Goal: Task Accomplishment & Management: Complete application form

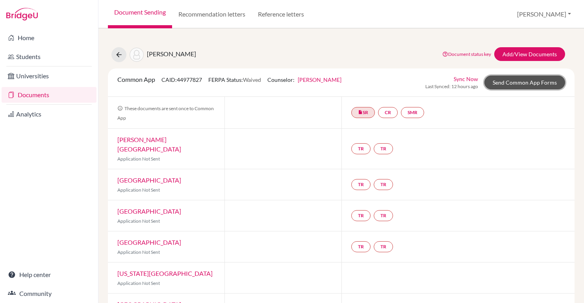
click at [530, 85] on link "Send Common App Forms" at bounding box center [525, 83] width 81 height 14
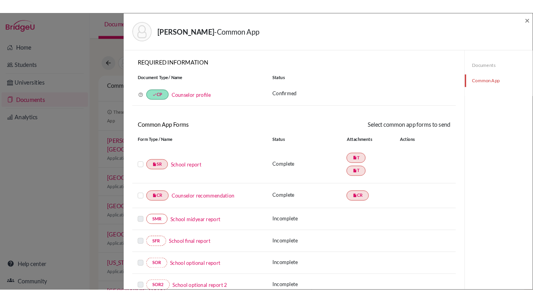
scroll to position [190, 0]
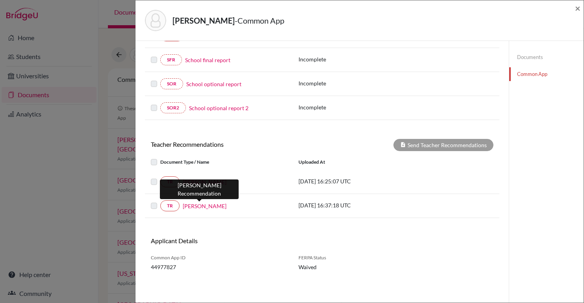
click at [204, 203] on link "Rafael Arnold" at bounding box center [205, 206] width 44 height 8
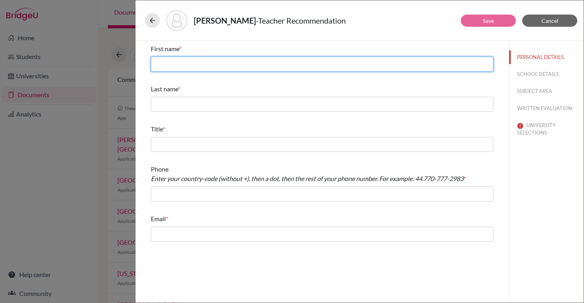
click at [246, 65] on input "text" at bounding box center [322, 64] width 343 height 15
type input "Rafael"
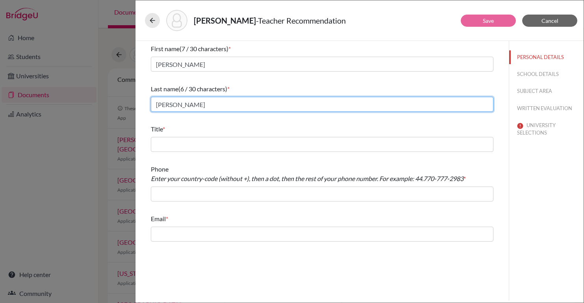
type input "Arnold"
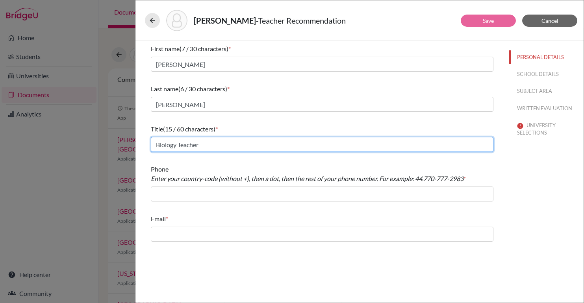
type input "Biology Teacher"
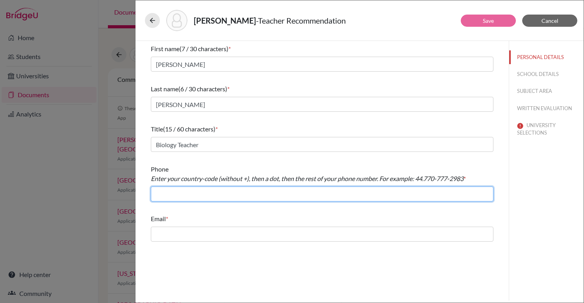
click at [250, 190] on input "text" at bounding box center [322, 194] width 343 height 15
type input "11.3612-6055"
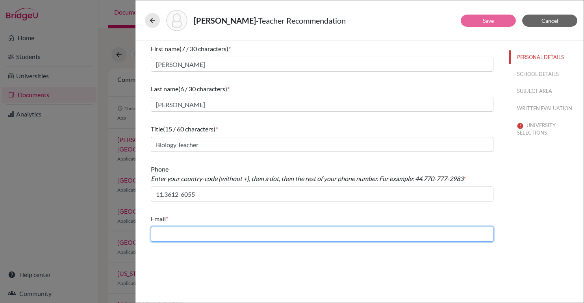
click at [224, 238] on input "text" at bounding box center [322, 234] width 343 height 15
type input "rafael.arnold@beityaacov.com.br"
click at [244, 238] on input "rafael.arnold@beityaacov.com.br" at bounding box center [322, 234] width 343 height 15
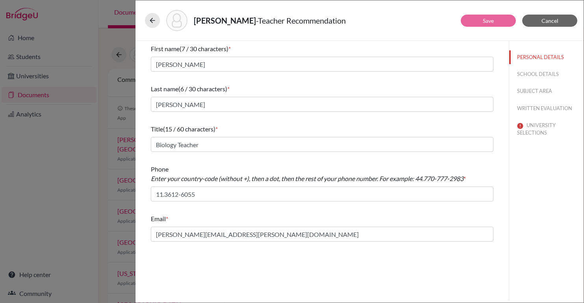
click at [270, 258] on div "First name (7 / 30 characters) * Rafael Last name (6 / 30 characters) * Arnold …" at bounding box center [322, 171] width 373 height 260
click at [520, 78] on button "SCHOOL DETAILS" at bounding box center [546, 74] width 74 height 14
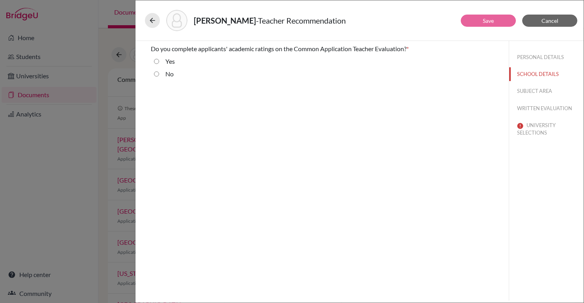
click at [167, 59] on label "Yes" at bounding box center [169, 61] width 9 height 9
click at [159, 59] on input "Yes" at bounding box center [156, 61] width 5 height 9
radio input "true"
click at [520, 90] on button "SUBJECT AREA" at bounding box center [546, 91] width 74 height 14
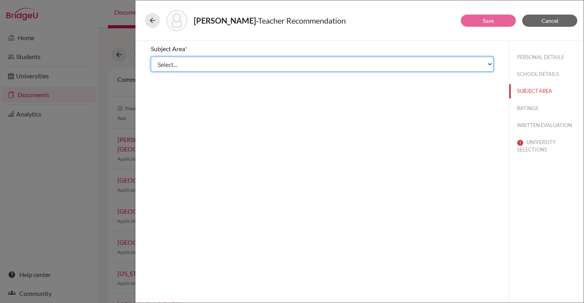
click at [217, 65] on select "Select... Math English Science World Language Social Studies Other Computer Sci…" at bounding box center [322, 64] width 343 height 15
select select "2"
click at [151, 57] on select "Select... Math English Science World Language Social Studies Other Computer Sci…" at bounding box center [322, 64] width 343 height 15
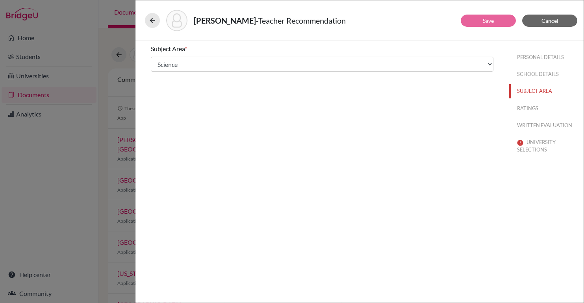
click at [327, 146] on div "Subject Area * Select... Math English Science World Language Social Studies Oth…" at bounding box center [322, 171] width 373 height 260
click at [523, 111] on button "RATINGS" at bounding box center [546, 109] width 74 height 14
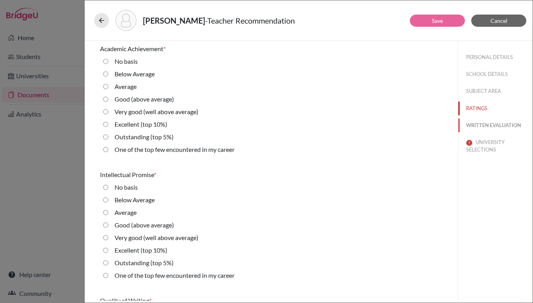
click at [498, 123] on button "WRITTEN EVALUATION" at bounding box center [496, 126] width 74 height 14
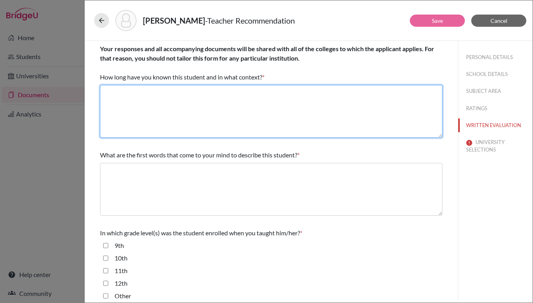
click at [222, 98] on textarea at bounding box center [271, 111] width 343 height 53
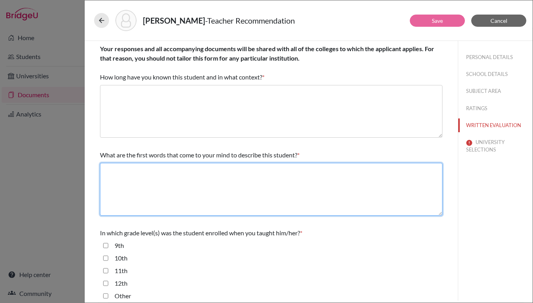
click at [210, 184] on textarea at bounding box center [271, 189] width 343 height 53
paste textarea "Effort, Responsibility, commitment."
type textarea "Effort, Responsibility, commitment."
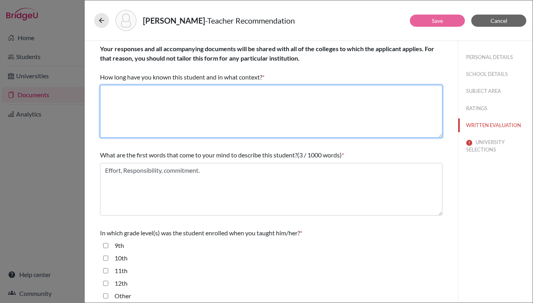
click at [230, 115] on textarea at bounding box center [271, 111] width 343 height 53
type textarea "Two years as her IB Biology Higher Level teacher"
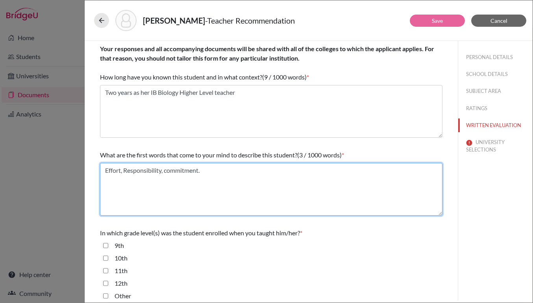
click at [214, 171] on textarea "Effort, Responsibility, commitment." at bounding box center [271, 189] width 343 height 53
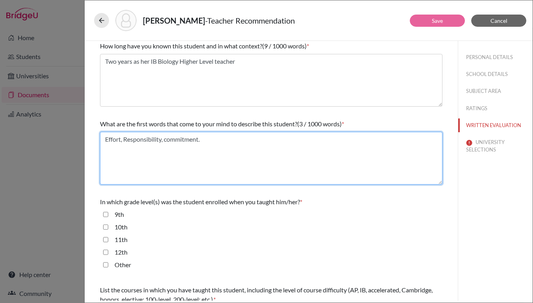
scroll to position [31, 0]
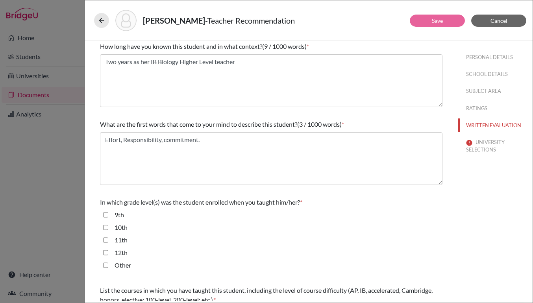
click at [107, 230] on input "10th" at bounding box center [105, 227] width 5 height 9
checkbox input "true"
click at [107, 239] on input "11th" at bounding box center [105, 240] width 5 height 9
checkbox input "true"
click at [107, 254] on input "12th" at bounding box center [105, 252] width 5 height 9
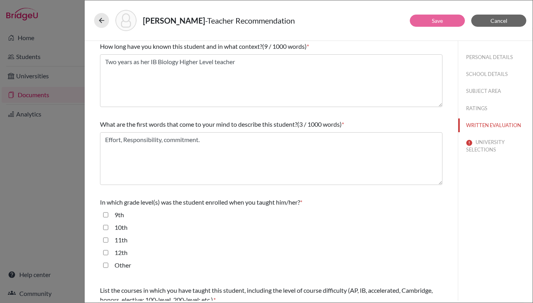
checkbox input "true"
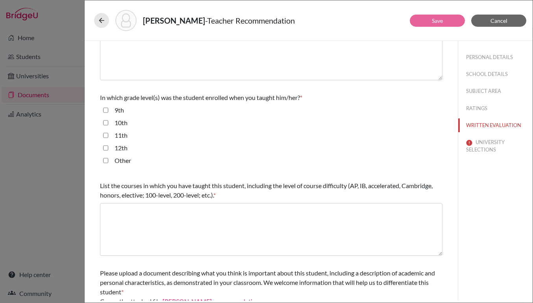
scroll to position [135, 0]
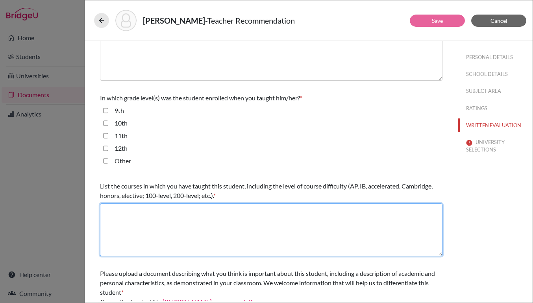
click at [217, 225] on textarea at bounding box center [271, 230] width 343 height 53
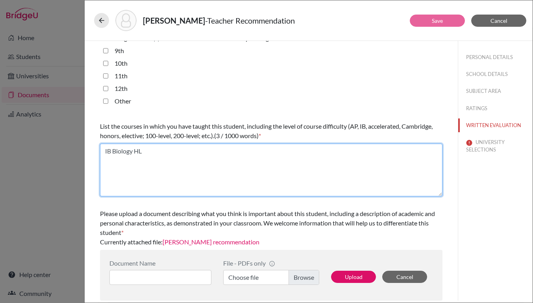
type textarea "IB Biology HL"
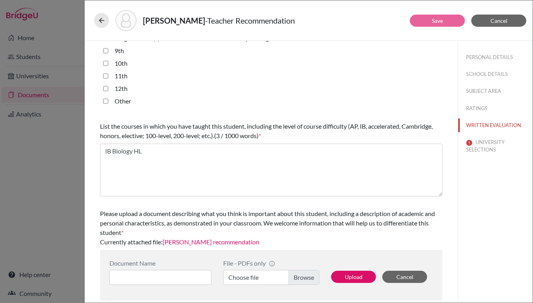
click at [318, 238] on div "Please upload a document describing what you think is important about this stud…" at bounding box center [271, 228] width 343 height 44
click at [365, 277] on button "Upload" at bounding box center [353, 277] width 45 height 12
click at [367, 226] on span "Please upload a document describing what you think is important about this stud…" at bounding box center [267, 223] width 335 height 26
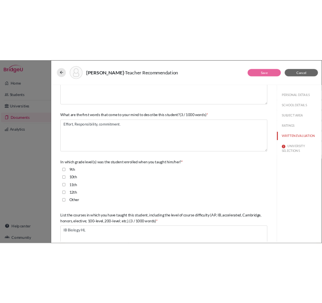
scroll to position [0, 0]
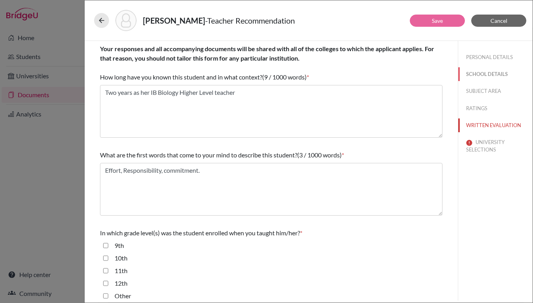
click at [475, 75] on button "SCHOOL DETAILS" at bounding box center [496, 74] width 74 height 14
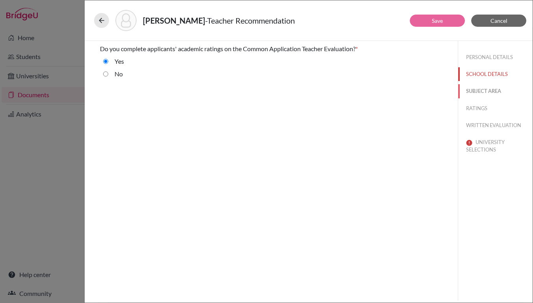
click at [475, 94] on button "SUBJECT AREA" at bounding box center [496, 91] width 74 height 14
select select "2"
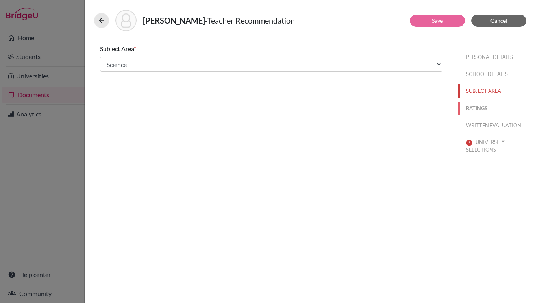
click at [473, 106] on button "RATINGS" at bounding box center [496, 109] width 74 height 14
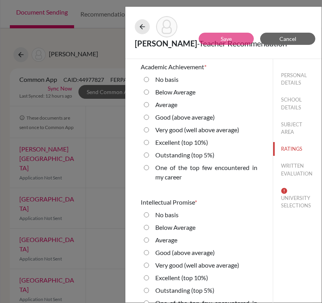
click at [146, 154] on 5\%\) "Outstanding (top 5%)" at bounding box center [146, 155] width 5 height 9
radio 5\%\) "true"
click at [146, 154] on 5\%\) "Outstanding (top 5%)" at bounding box center [146, 155] width 5 height 9
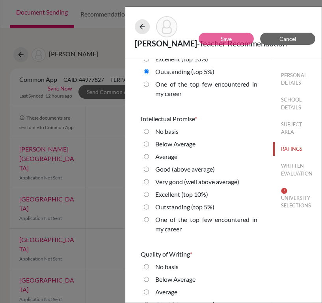
scroll to position [86, 0]
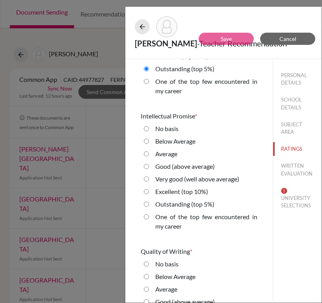
click at [147, 205] on 5\%\) "Outstanding (top 5%)" at bounding box center [146, 204] width 5 height 9
radio 5\%\) "true"
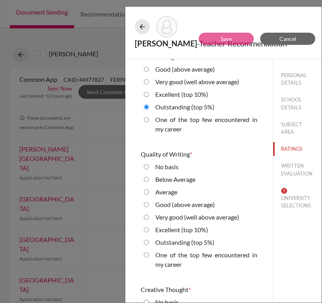
scroll to position [193, 0]
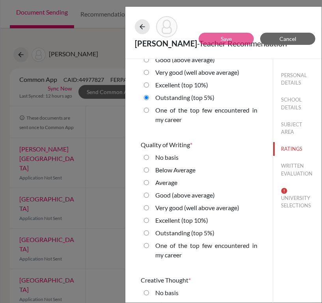
click at [146, 230] on 5\%\) "Outstanding (top 5%)" at bounding box center [146, 233] width 5 height 9
radio 5\%\) "true"
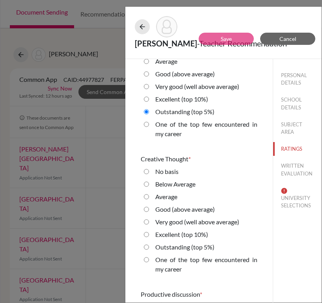
scroll to position [316, 0]
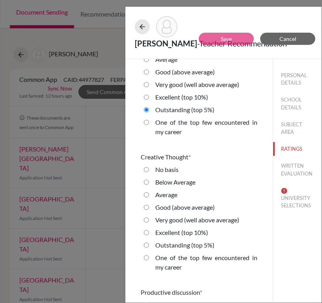
click at [145, 246] on 5\%\) "Outstanding (top 5%)" at bounding box center [146, 245] width 5 height 9
radio 5\%\) "true"
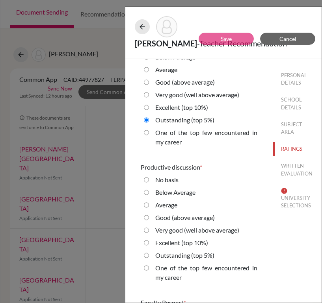
scroll to position [426, 0]
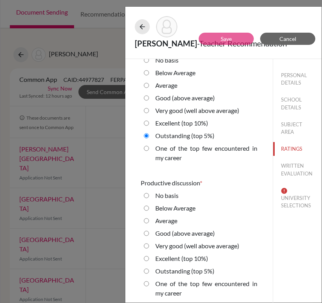
click at [147, 272] on 5\%\) "Outstanding (top 5%)" at bounding box center [146, 271] width 5 height 9
radio 5\%\) "true"
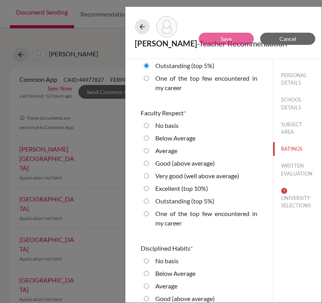
scroll to position [640, 0]
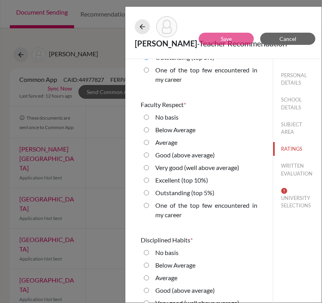
click at [146, 206] on career "One of the top few encountered in my career" at bounding box center [146, 205] width 5 height 9
radio career "true"
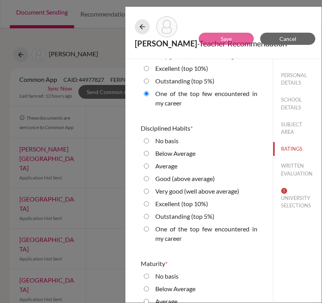
scroll to position [751, 0]
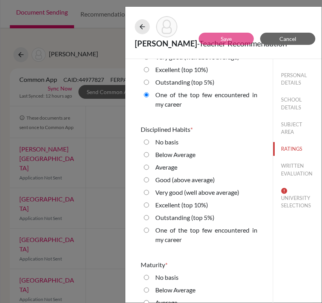
click at [148, 228] on career "One of the top few encountered in my career" at bounding box center [146, 230] width 5 height 9
radio career "true"
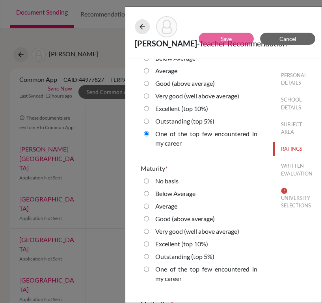
scroll to position [848, 0]
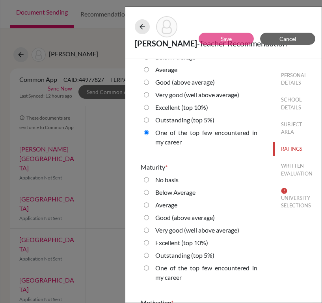
click at [145, 255] on 5\%\) "Outstanding (top 5%)" at bounding box center [146, 255] width 5 height 9
radio 5\%\) "true"
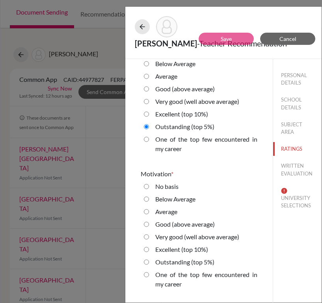
scroll to position [975, 0]
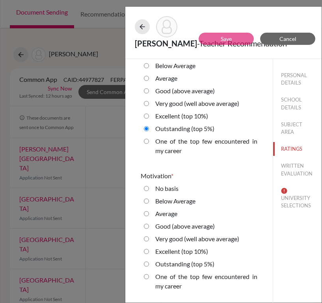
click at [148, 275] on career "One of the top few encountered in my career" at bounding box center [146, 276] width 5 height 9
radio career "true"
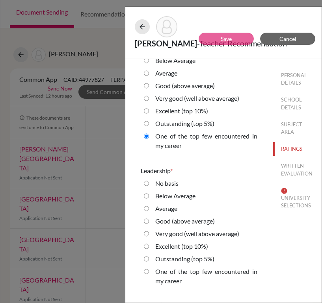
scroll to position [1117, 0]
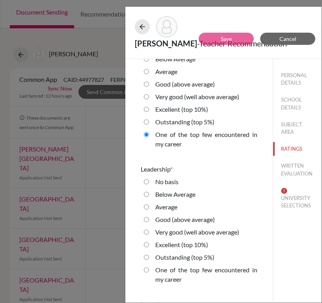
click at [146, 258] on 5\%\) "Outstanding (top 5%)" at bounding box center [146, 257] width 5 height 9
radio 5\%\) "true"
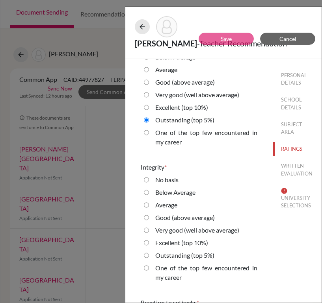
scroll to position [1256, 0]
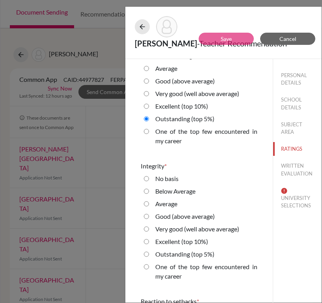
click at [147, 264] on career "One of the top few encountered in my career" at bounding box center [146, 266] width 5 height 9
radio career "true"
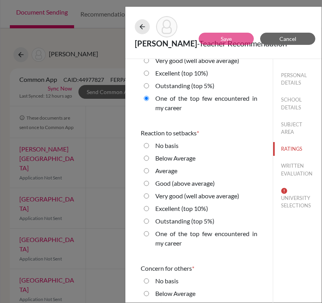
scroll to position [1432, 0]
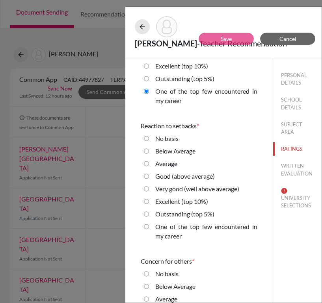
click at [152, 227] on div "One of the top few encountered in my career" at bounding box center [203, 233] width 108 height 22
click at [166, 222] on label "One of the top few encountered in my career" at bounding box center [206, 231] width 102 height 19
click at [149, 222] on career "One of the top few encountered in my career" at bounding box center [146, 226] width 5 height 9
radio career "true"
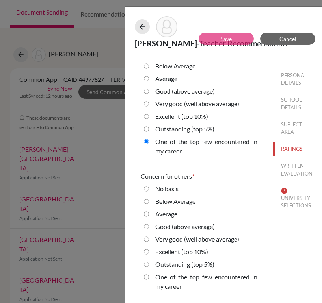
click at [171, 277] on label "One of the top few encountered in my career" at bounding box center [206, 282] width 102 height 19
click at [149, 277] on career "One of the top few encountered in my career" at bounding box center [146, 277] width 5 height 9
radio career "true"
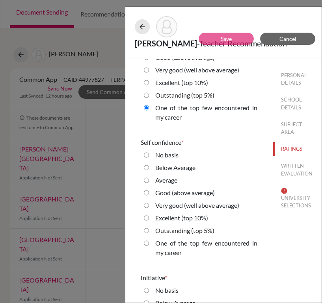
scroll to position [1712, 0]
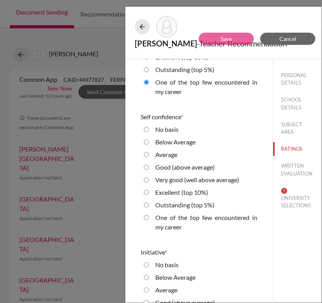
click at [145, 205] on 5\%\) "Outstanding (top 5%)" at bounding box center [146, 205] width 5 height 9
radio 5\%\) "true"
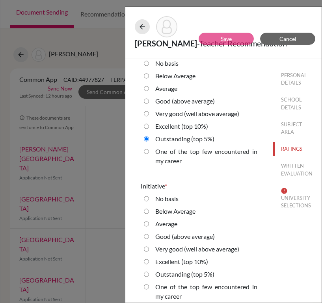
scroll to position [1779, 0]
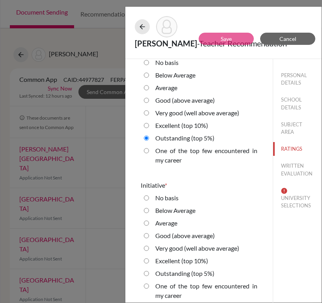
click at [145, 275] on 5\%\) "Outstanding (top 5%)" at bounding box center [146, 273] width 5 height 9
radio 5\%\) "true"
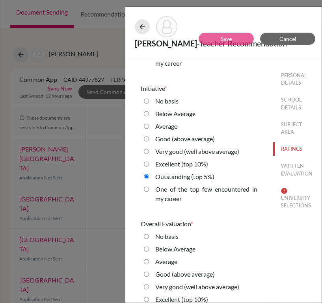
scroll to position [1902, 0]
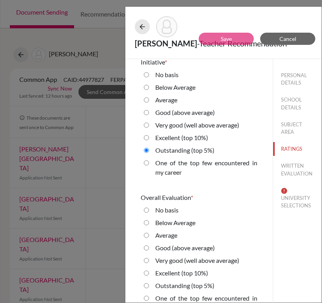
click at [147, 286] on 5\%\) "Outstanding (top 5%)" at bounding box center [146, 285] width 5 height 9
radio 5\%\) "true"
click at [291, 203] on button "UNIVERSITY SELECTIONS" at bounding box center [297, 198] width 49 height 29
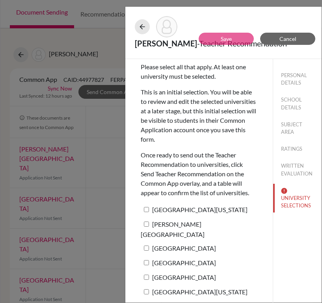
click at [152, 208] on label "University of Texas at Austin" at bounding box center [194, 209] width 107 height 11
click at [149, 208] on input "University of Texas at Austin" at bounding box center [146, 209] width 5 height 5
checkbox input "true"
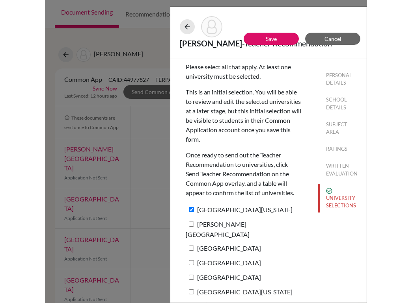
scroll to position [165, 0]
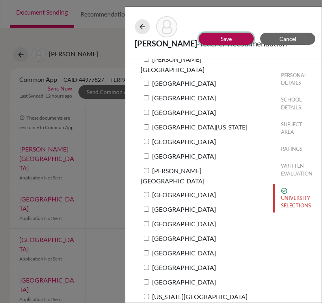
click at [221, 41] on link "Save" at bounding box center [226, 38] width 11 height 7
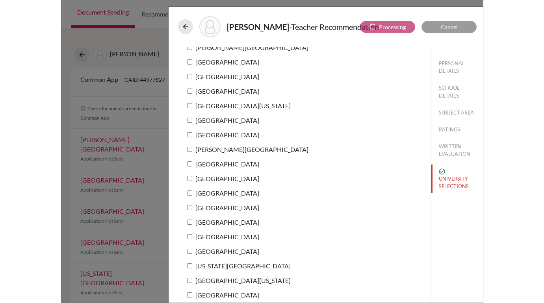
scroll to position [0, 0]
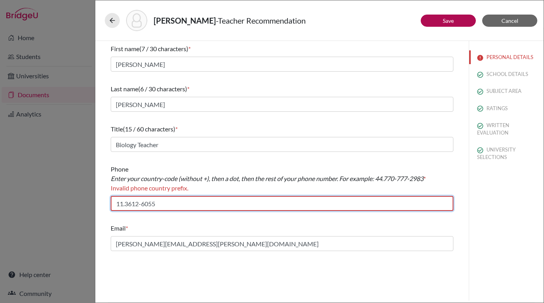
click at [125, 206] on input "11.3612-6055" at bounding box center [282, 203] width 343 height 15
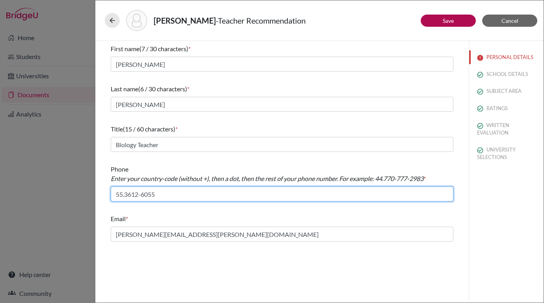
type input "55.3612-6055"
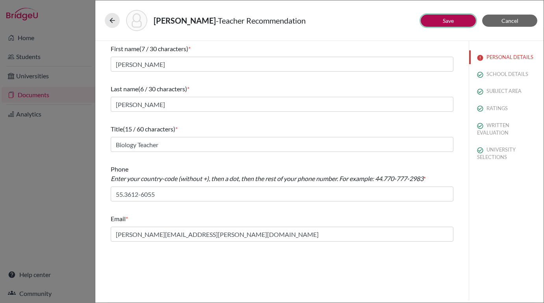
click at [452, 21] on link "Save" at bounding box center [448, 20] width 11 height 7
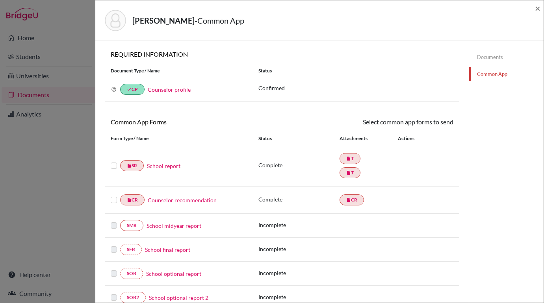
click at [176, 202] on link "Counselor recommendation" at bounding box center [182, 200] width 69 height 8
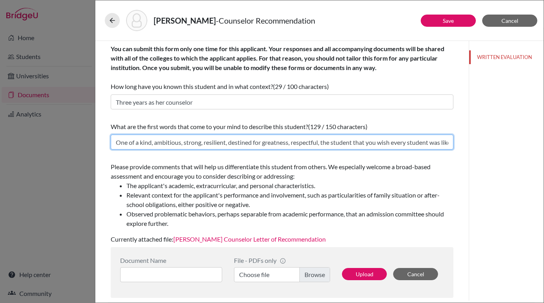
click at [319, 147] on input "One of a kind, ambitious, strong, resilient, destined for greatness, respectful…" at bounding box center [282, 142] width 343 height 15
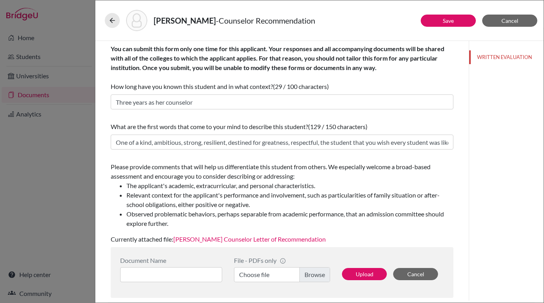
click at [58, 171] on div "Zaitz, Julia - Counselor Recommendation Save Cancel You can submit this form on…" at bounding box center [272, 151] width 544 height 303
click at [507, 22] on span "Cancel" at bounding box center [510, 20] width 17 height 7
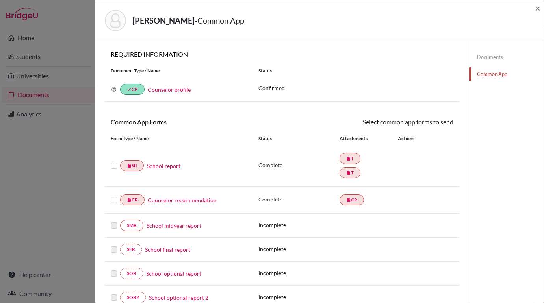
click at [178, 88] on link "Counselor profile" at bounding box center [169, 89] width 43 height 7
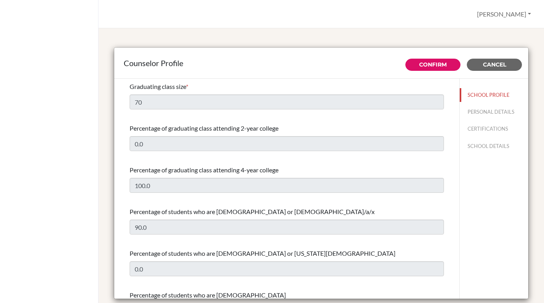
select select "0"
select select "350137"
click at [492, 107] on button "PERSONAL DETAILS" at bounding box center [494, 112] width 69 height 14
type input "[PERSON_NAME]"
type input "Rush"
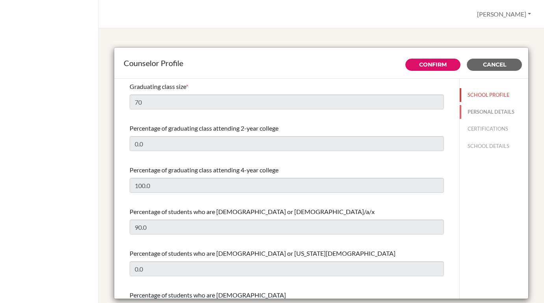
type input "Counselor"
type input "55.113-612-6055"
type input "evan.rush@beityaacov.com.br"
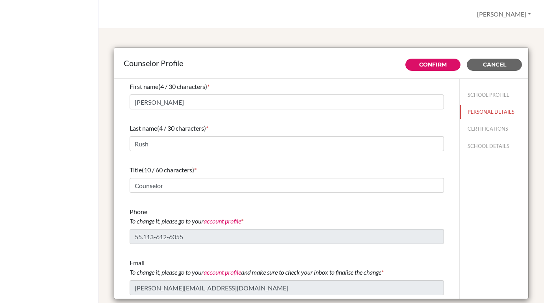
click at [485, 57] on div "Counselor Profile" at bounding box center [321, 63] width 395 height 12
click at [482, 62] on button "Cancel" at bounding box center [494, 65] width 55 height 12
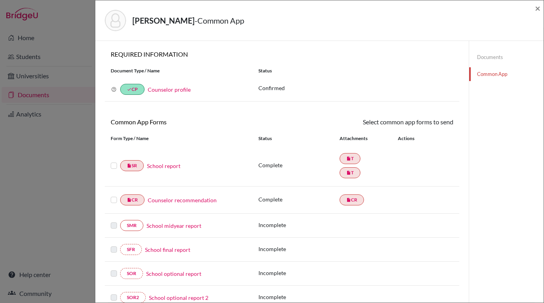
click at [157, 165] on link "School report" at bounding box center [163, 166] width 33 height 8
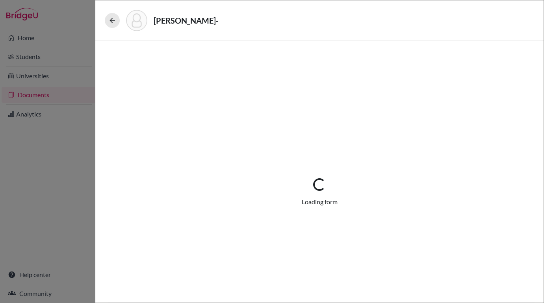
select select "2"
select select "689441"
select select "0"
select select "1"
select select "689452"
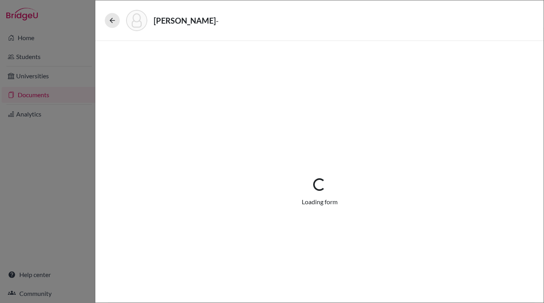
select select "2"
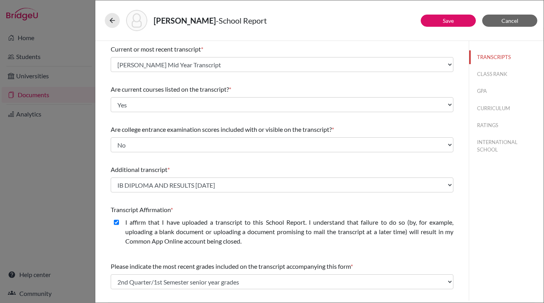
scroll to position [120, 0]
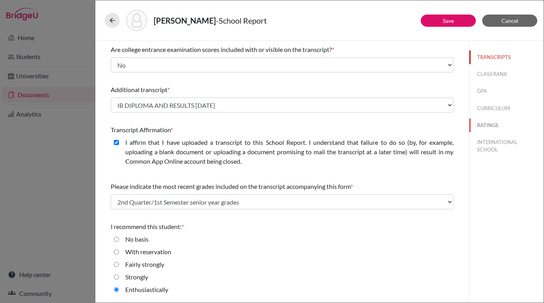
click at [485, 128] on button "RATINGS" at bounding box center [506, 126] width 74 height 14
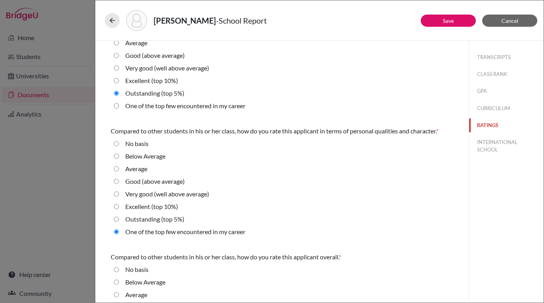
scroll to position [238, 0]
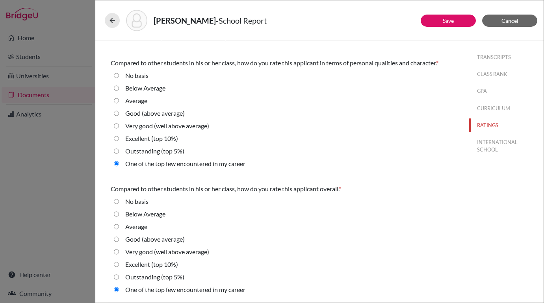
click at [56, 140] on div "Zaitz, Julia - School Report Save Cancel Compared to other students in his or h…" at bounding box center [272, 151] width 544 height 303
click at [529, 26] on button "Cancel" at bounding box center [509, 21] width 55 height 12
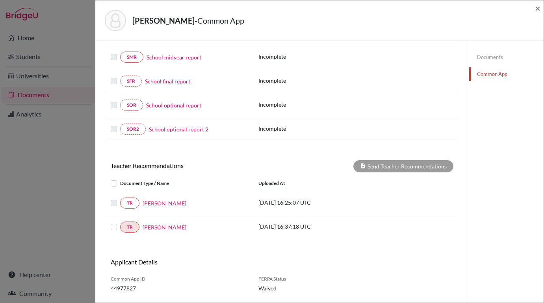
scroll to position [165, 0]
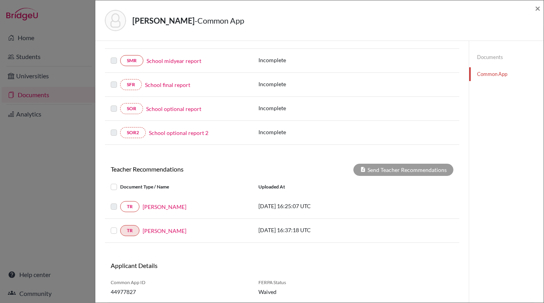
click at [120, 226] on label at bounding box center [120, 226] width 0 height 0
click at [0, 0] on input "checkbox" at bounding box center [0, 0] width 0 height 0
click at [375, 169] on button "Send Teacher Recommendations" at bounding box center [403, 170] width 100 height 12
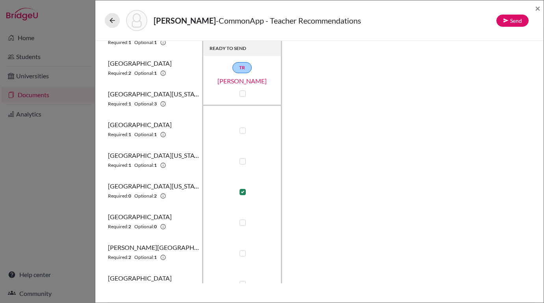
scroll to position [390, 0]
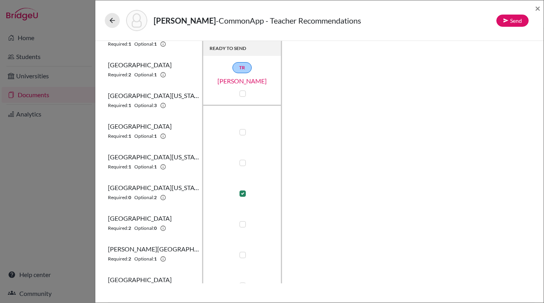
click at [243, 195] on label at bounding box center [243, 194] width 6 height 6
click at [243, 195] on input "checkbox" at bounding box center [241, 193] width 6 height 8
click at [242, 193] on label at bounding box center [243, 194] width 6 height 6
click at [242, 193] on input "checkbox" at bounding box center [241, 193] width 6 height 8
checkbox input "true"
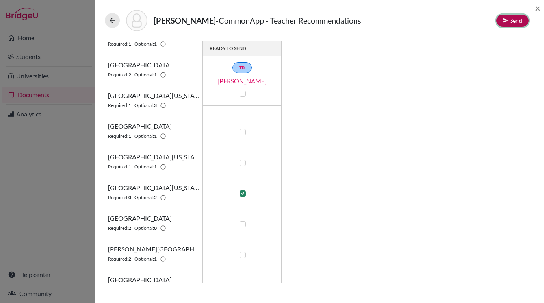
click at [498, 24] on button "Send" at bounding box center [512, 21] width 32 height 12
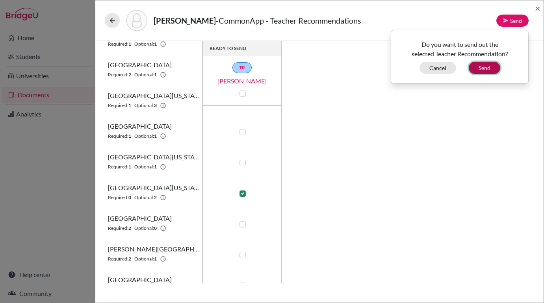
click at [481, 72] on button "Send" at bounding box center [485, 68] width 32 height 12
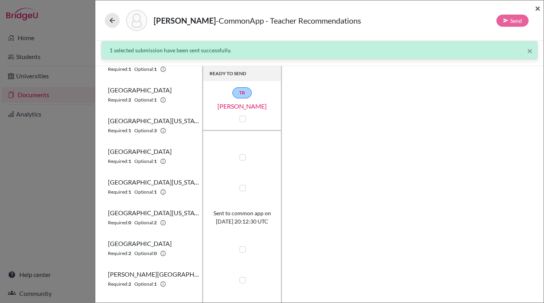
click at [537, 10] on span "×" at bounding box center [538, 7] width 6 height 11
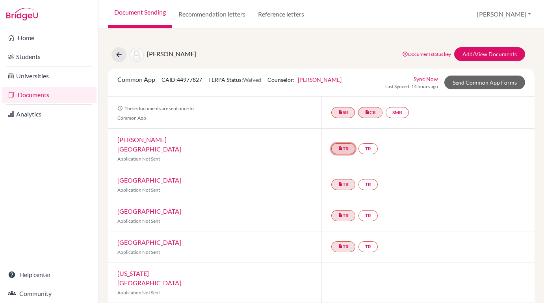
click at [345, 146] on link "insert_drive_file TR" at bounding box center [343, 148] width 24 height 11
click at [345, 146] on link "insert_drive_file TR Teacher recommendation Rafael Arnold’s Recommendation Comp…" at bounding box center [343, 148] width 24 height 11
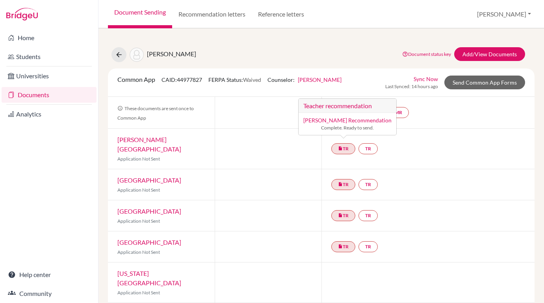
click at [448, 140] on div "insert_drive_file TR Teacher recommendation Rafael Arnold’s Recommendation Comp…" at bounding box center [428, 149] width 214 height 40
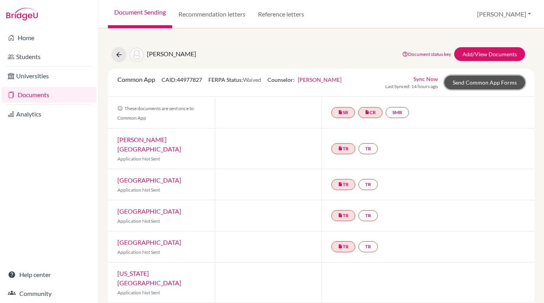
click at [479, 80] on link "Send Common App Forms" at bounding box center [484, 83] width 81 height 14
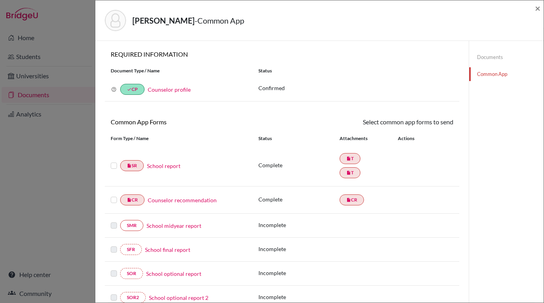
click at [171, 199] on link "Counselor recommendation" at bounding box center [182, 200] width 69 height 8
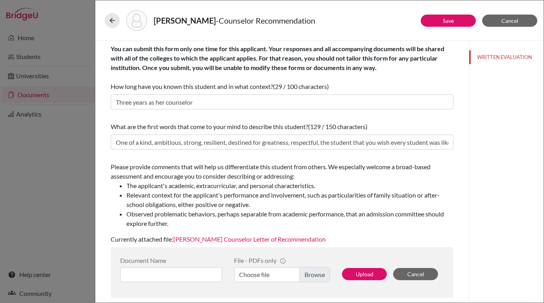
click at [502, 29] on div "Zaitz, Julia - Counselor Recommendation" at bounding box center [319, 20] width 429 height 21
click at [85, 109] on div "Zaitz, Julia - Counselor Recommendation Save Cancel You can submit this form on…" at bounding box center [272, 151] width 544 height 303
click at [113, 23] on icon at bounding box center [112, 21] width 8 height 8
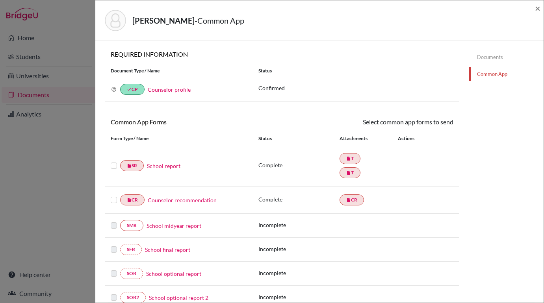
click at [111, 161] on label at bounding box center [114, 161] width 6 height 0
click at [0, 0] on input "checkbox" at bounding box center [0, 0] width 0 height 0
click at [112, 196] on label at bounding box center [114, 196] width 6 height 0
click at [0, 0] on input "checkbox" at bounding box center [0, 0] width 0 height 0
click at [433, 126] on icon at bounding box center [430, 123] width 6 height 6
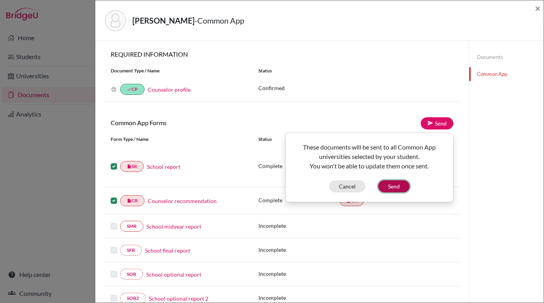
click at [398, 187] on button "Send" at bounding box center [394, 186] width 32 height 12
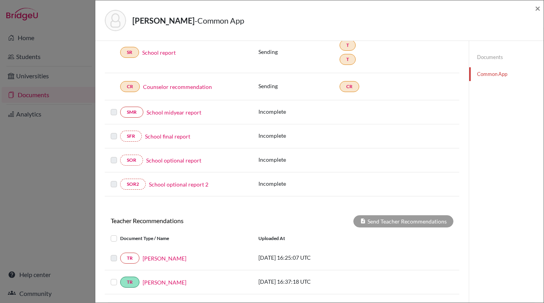
scroll to position [190, 0]
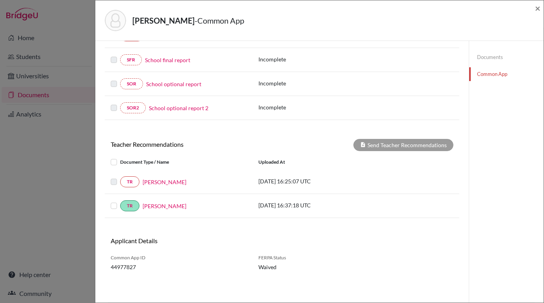
click at [120, 201] on label at bounding box center [120, 201] width 0 height 0
click at [0, 0] on input "checkbox" at bounding box center [0, 0] width 0 height 0
click at [120, 201] on label at bounding box center [120, 201] width 0 height 0
click at [0, 0] on input "checkbox" at bounding box center [0, 0] width 0 height 0
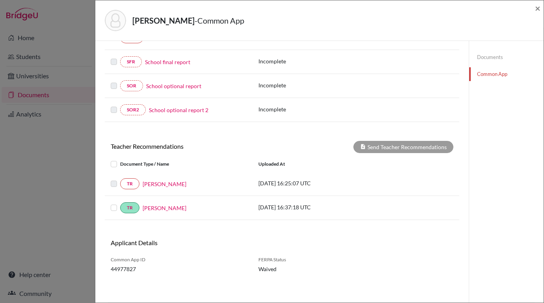
scroll to position [192, 0]
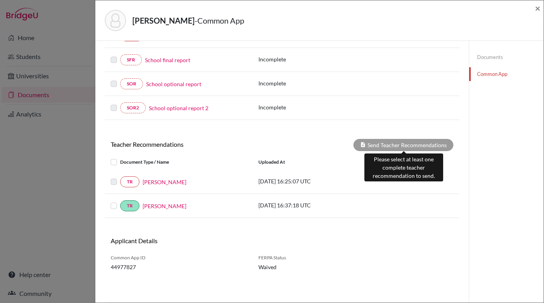
click at [377, 145] on div "Send Teacher Recommendations" at bounding box center [403, 145] width 100 height 12
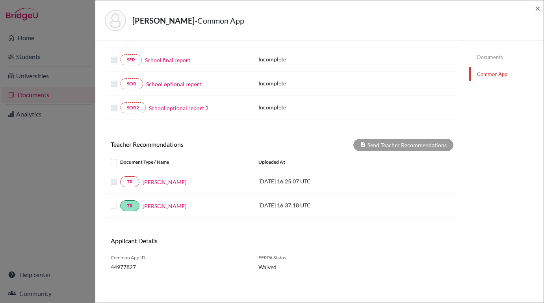
click at [120, 201] on label at bounding box center [120, 201] width 0 height 0
click at [0, 0] on input "checkbox" at bounding box center [0, 0] width 0 height 0
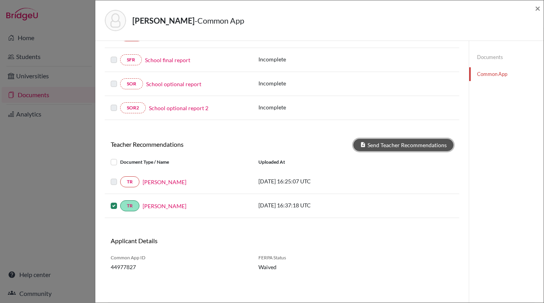
click at [362, 142] on icon at bounding box center [363, 145] width 6 height 6
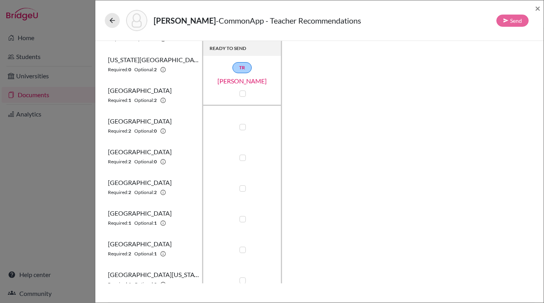
scroll to position [406, 0]
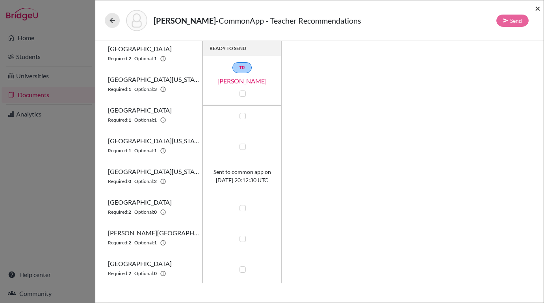
click at [535, 8] on span "×" at bounding box center [538, 7] width 6 height 11
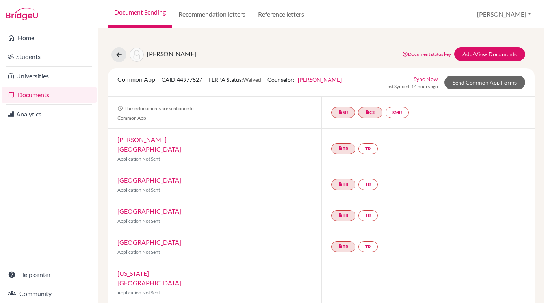
click at [51, 97] on link "Documents" at bounding box center [49, 95] width 95 height 16
